Goal: Information Seeking & Learning: Compare options

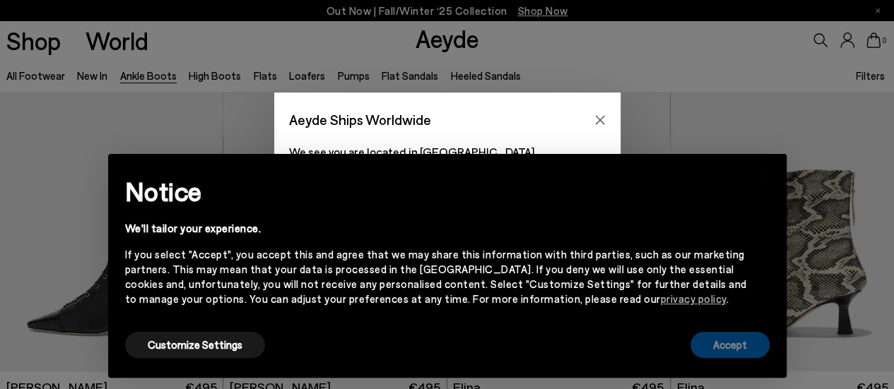
click at [739, 348] on button "Accept" at bounding box center [729, 345] width 79 height 26
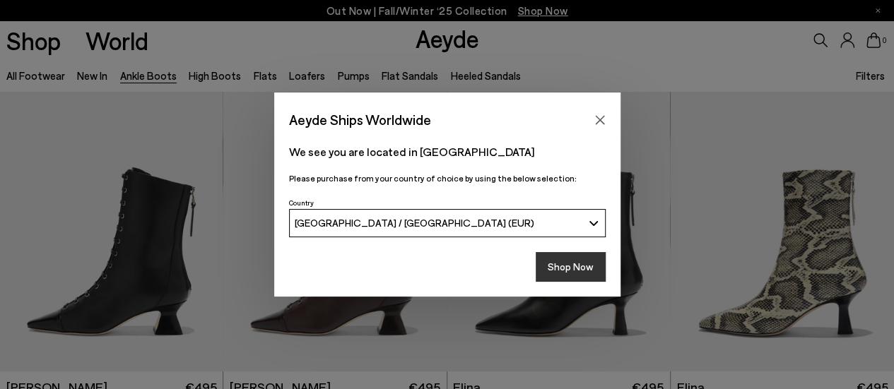
click at [571, 276] on button "Shop Now" at bounding box center [570, 267] width 70 height 30
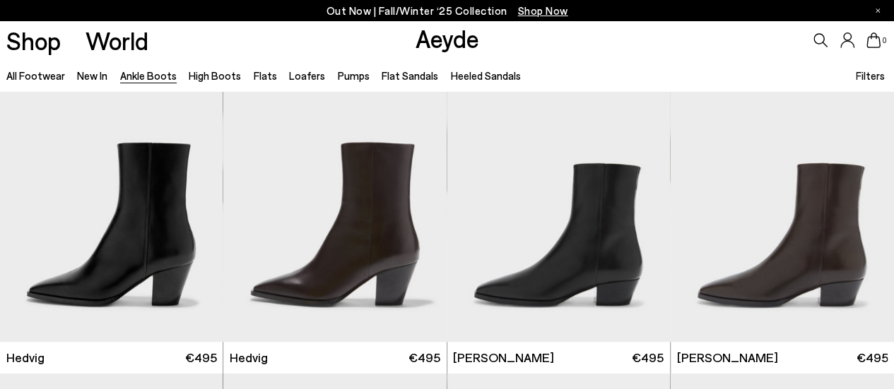
scroll to position [335, 0]
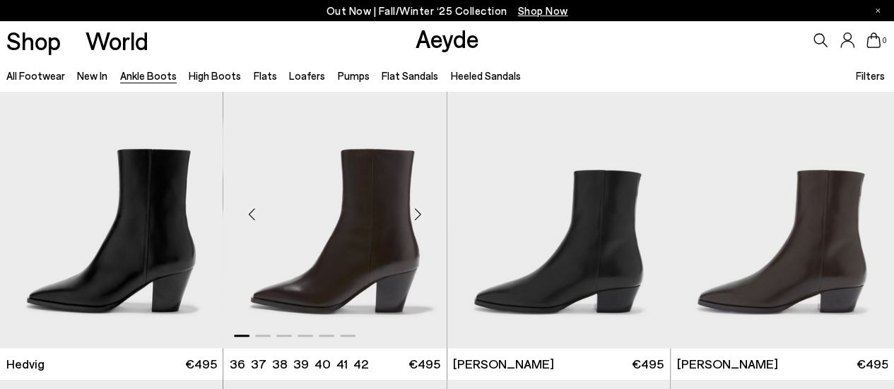
click at [422, 212] on div "Next slide" at bounding box center [418, 214] width 42 height 42
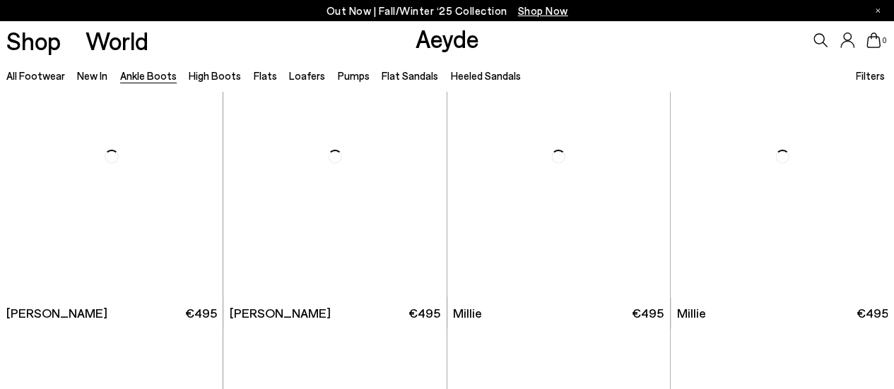
scroll to position [2208, 0]
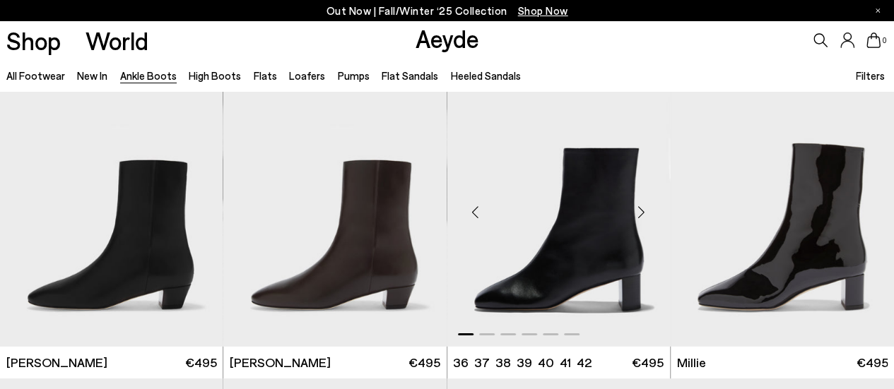
click at [644, 207] on div "Next slide" at bounding box center [641, 212] width 42 height 42
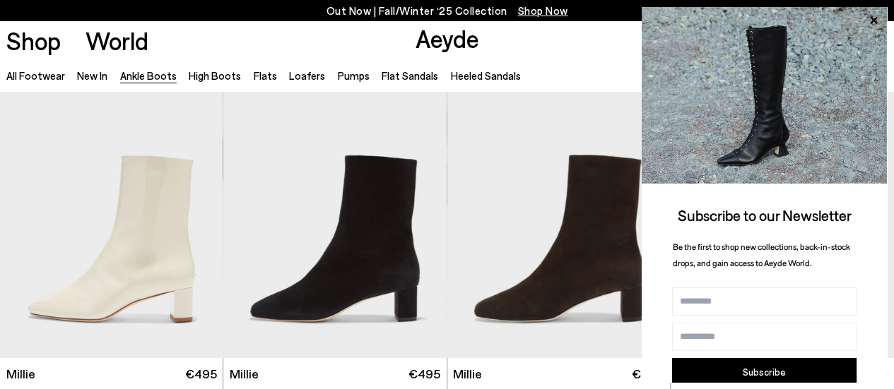
scroll to position [2513, 0]
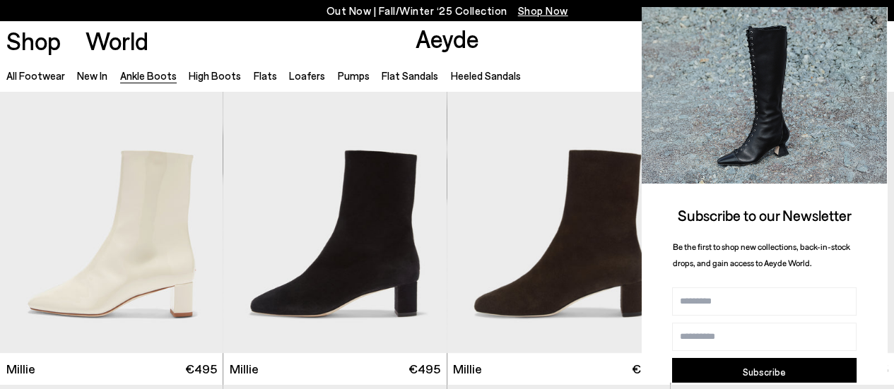
click at [868, 22] on icon at bounding box center [873, 20] width 18 height 18
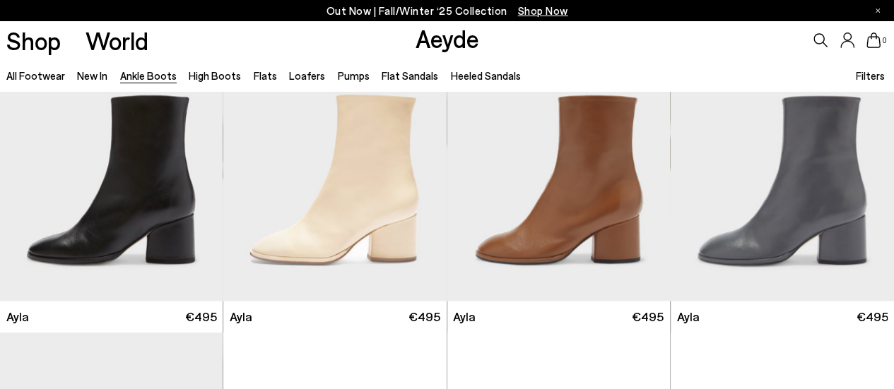
scroll to position [3494, 0]
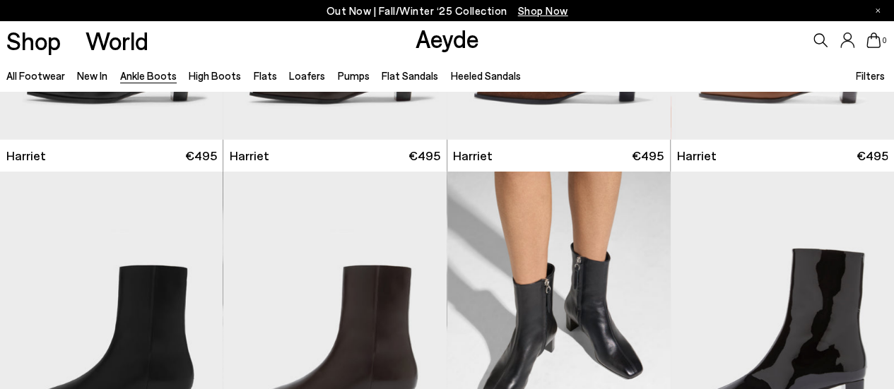
scroll to position [2113, 0]
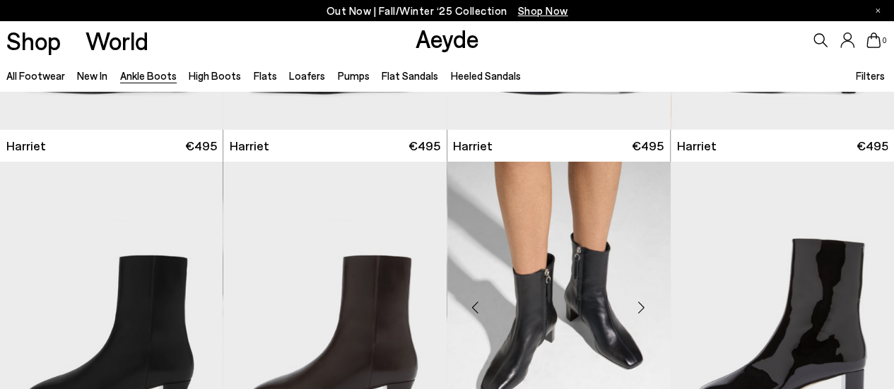
click at [576, 284] on img "2 / 6" at bounding box center [558, 302] width 223 height 280
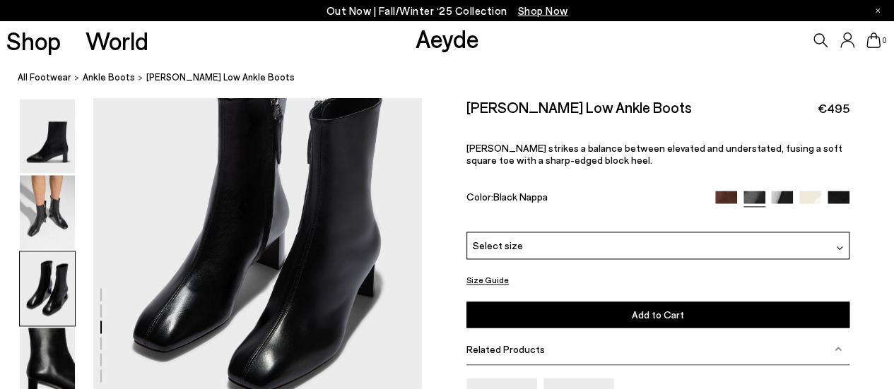
scroll to position [971, 0]
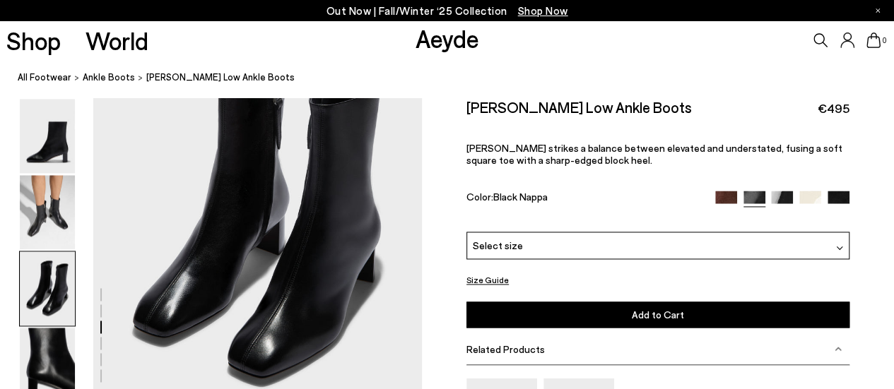
click at [721, 199] on img at bounding box center [726, 202] width 22 height 22
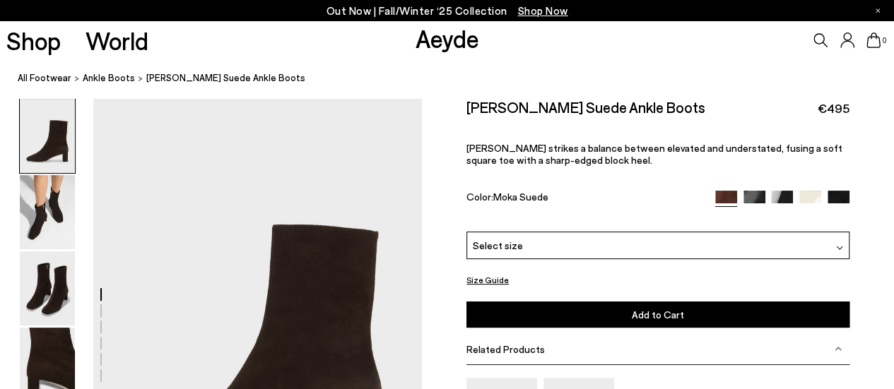
click at [804, 196] on img at bounding box center [810, 202] width 22 height 22
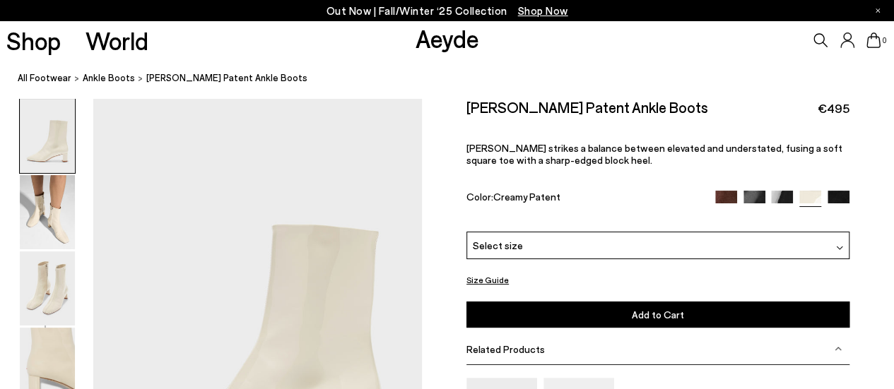
click at [836, 196] on img at bounding box center [838, 202] width 22 height 22
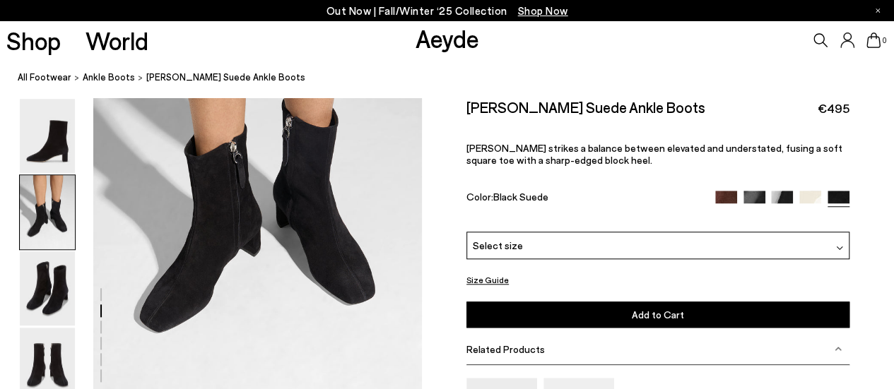
scroll to position [580, 0]
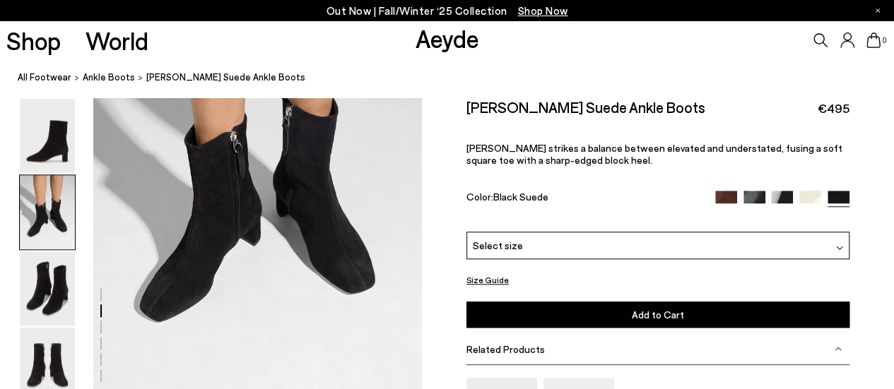
click at [783, 195] on img at bounding box center [782, 202] width 22 height 22
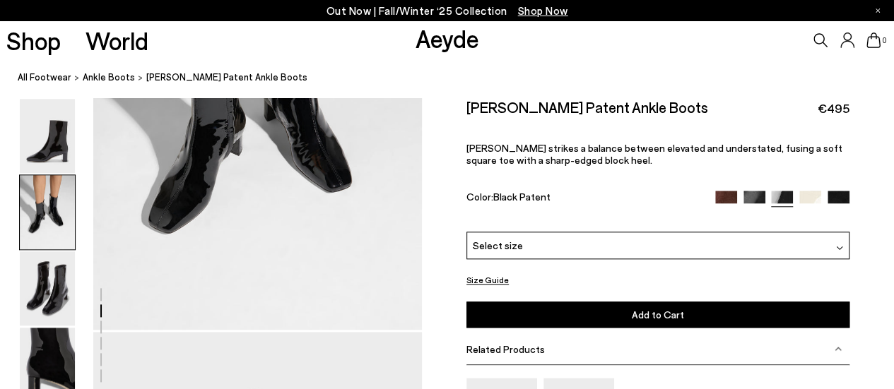
scroll to position [651, 0]
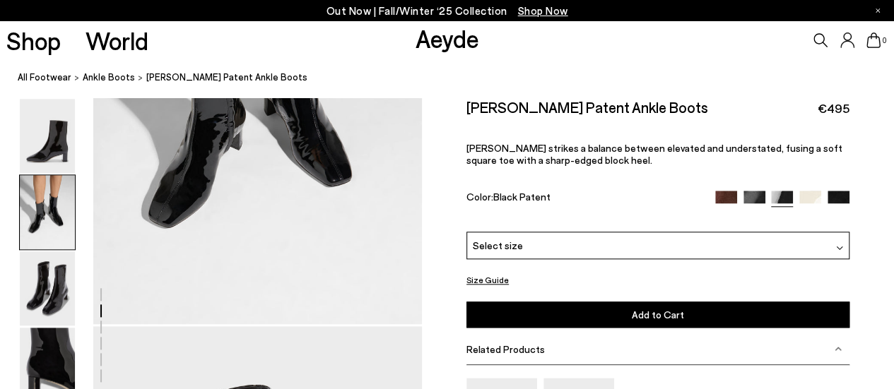
click at [760, 197] on img at bounding box center [754, 202] width 22 height 22
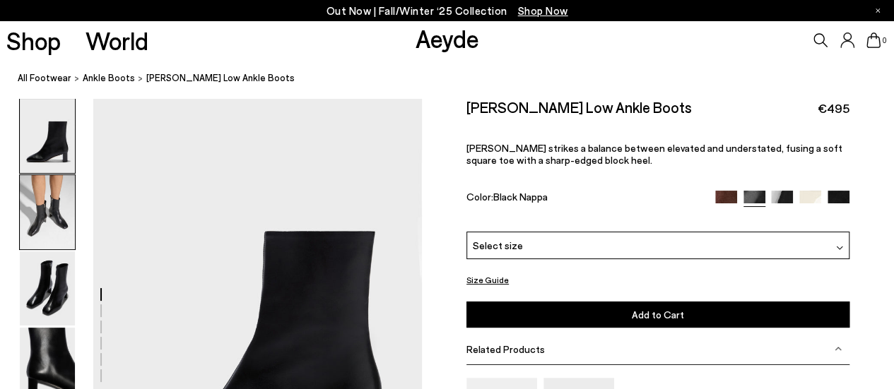
click at [52, 220] on img at bounding box center [47, 212] width 55 height 74
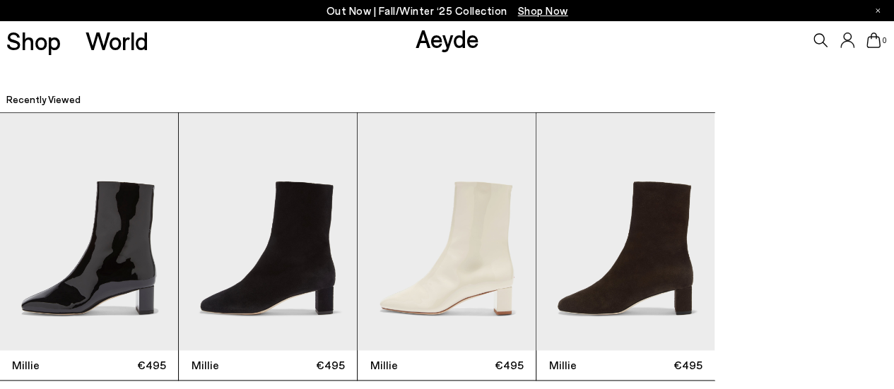
scroll to position [3490, 0]
